Goal: Task Accomplishment & Management: Use online tool/utility

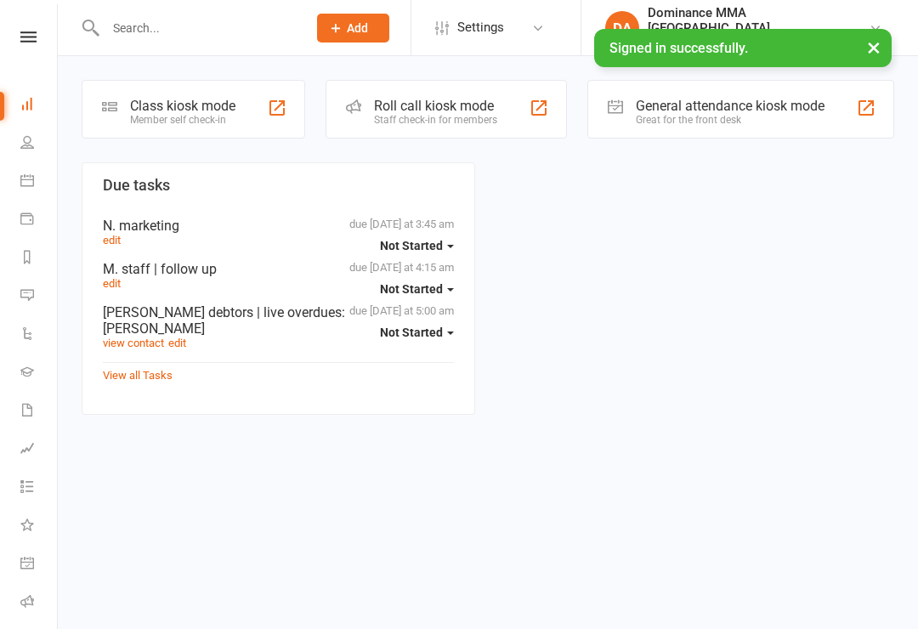
click at [190, 138] on div "Class kiosk mode Member self check-in" at bounding box center [193, 109] width 223 height 59
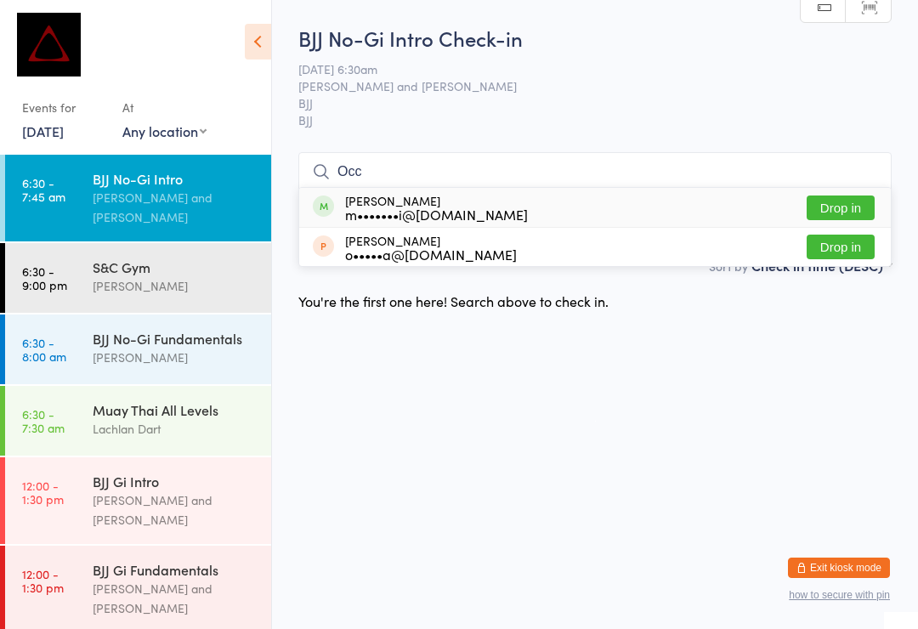
type input "Occ"
click at [854, 199] on button "Drop in" at bounding box center [840, 207] width 68 height 25
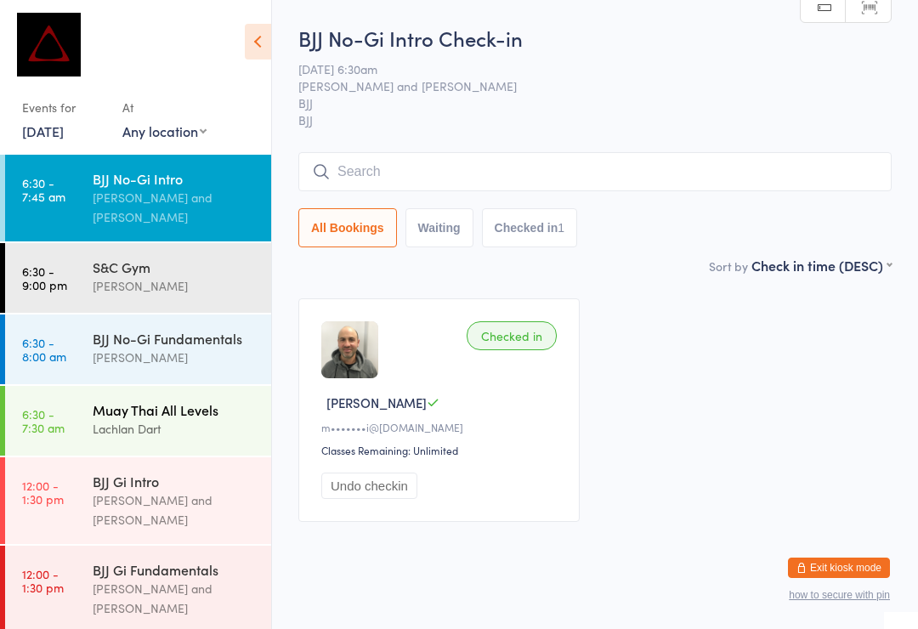
click at [129, 419] on div "Lachlan Dart" at bounding box center [175, 429] width 164 height 20
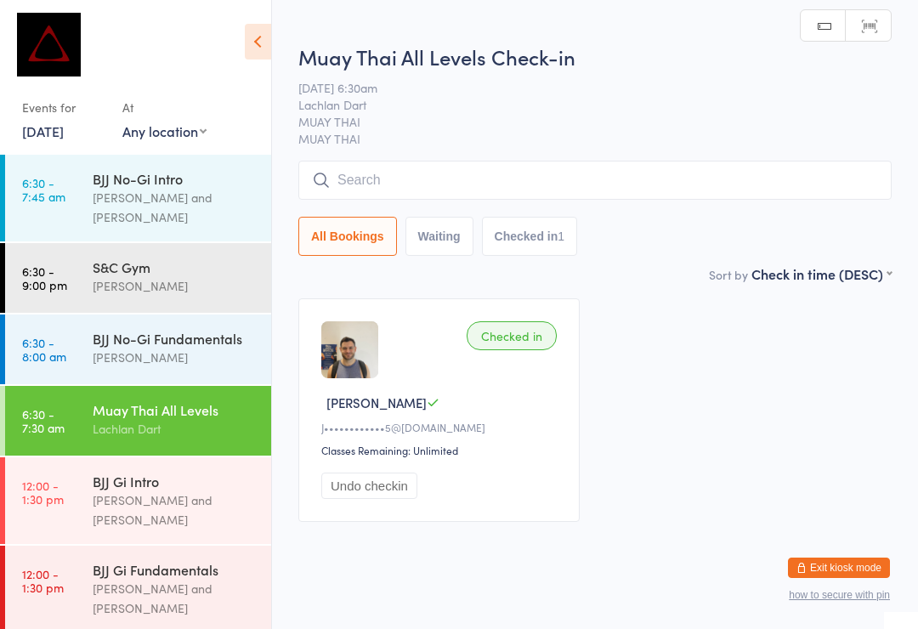
click at [412, 171] on input "search" at bounding box center [594, 180] width 593 height 39
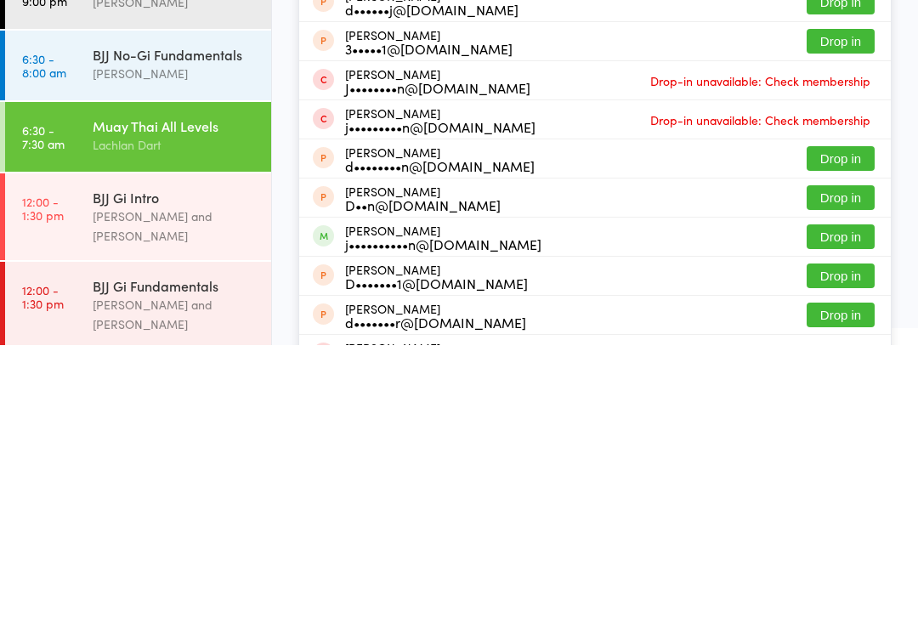
type input "[PERSON_NAME]"
click at [841, 508] on button "Drop in" at bounding box center [840, 520] width 68 height 25
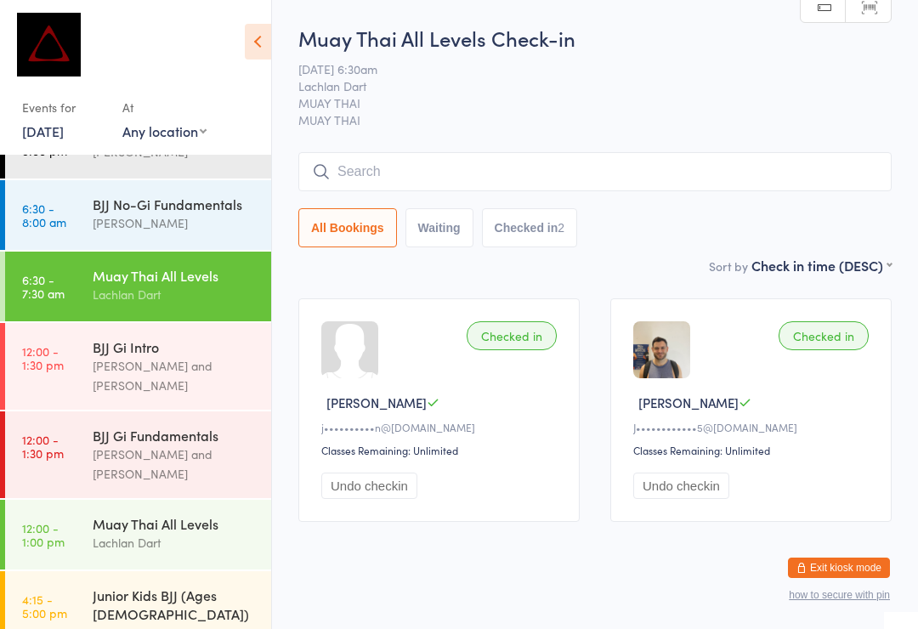
scroll to position [135, 0]
click at [192, 194] on div "BJJ No-Gi Fundamentals" at bounding box center [175, 203] width 164 height 19
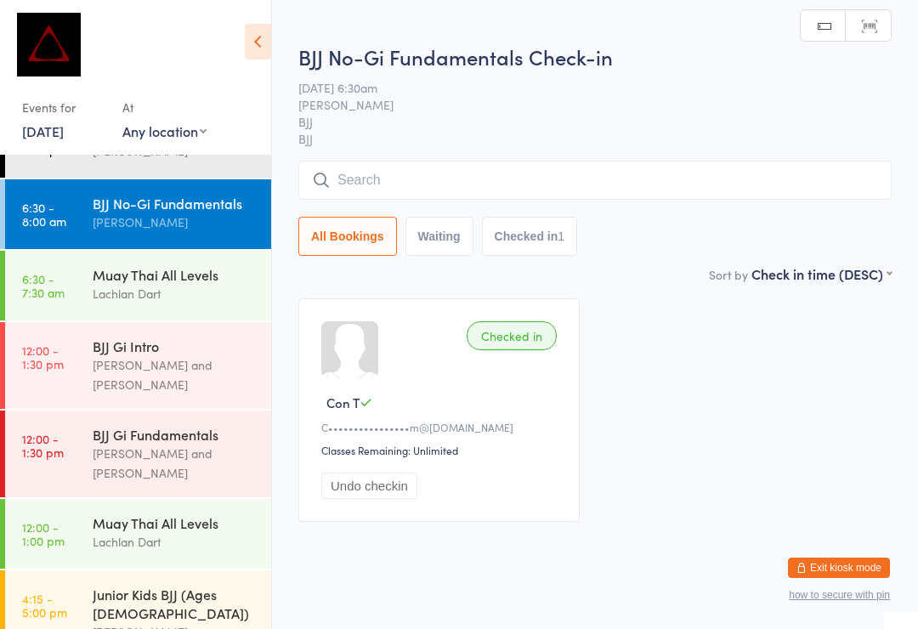
click at [394, 189] on input "search" at bounding box center [594, 180] width 593 height 39
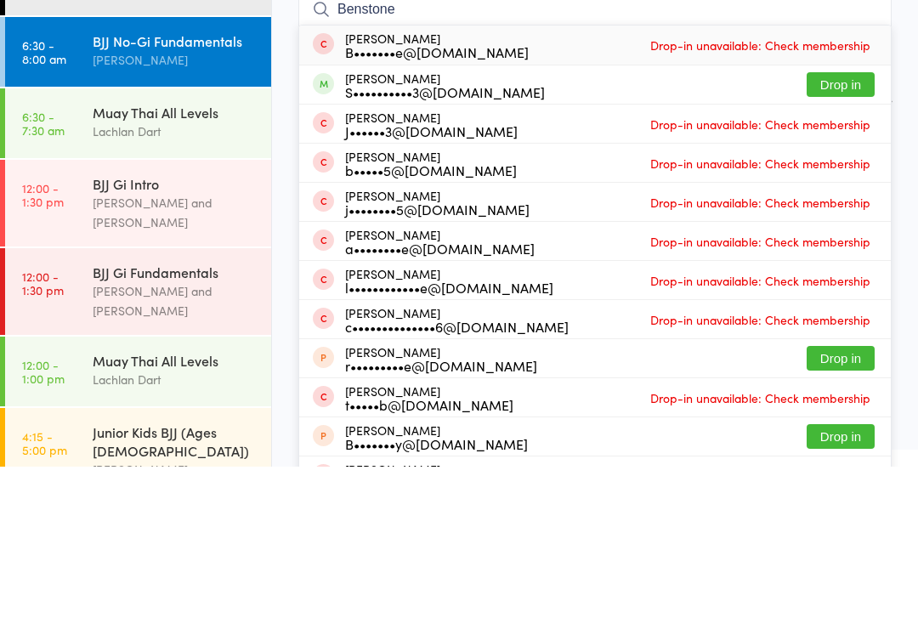
type input "Benstone"
click at [840, 235] on button "Drop in" at bounding box center [840, 247] width 68 height 25
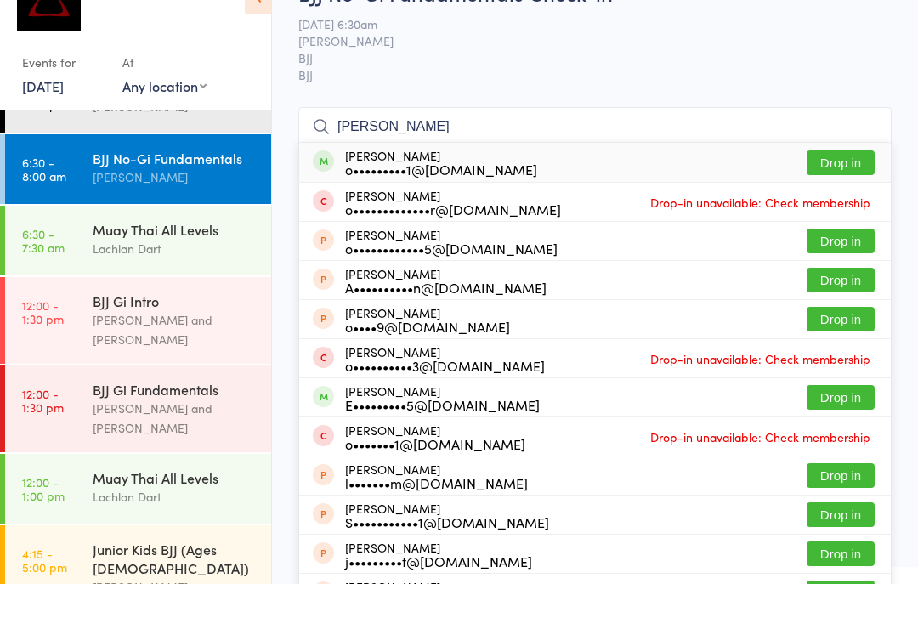
type input "[PERSON_NAME]"
click at [845, 195] on button "Drop in" at bounding box center [840, 207] width 68 height 25
